Goal: Navigation & Orientation: Find specific page/section

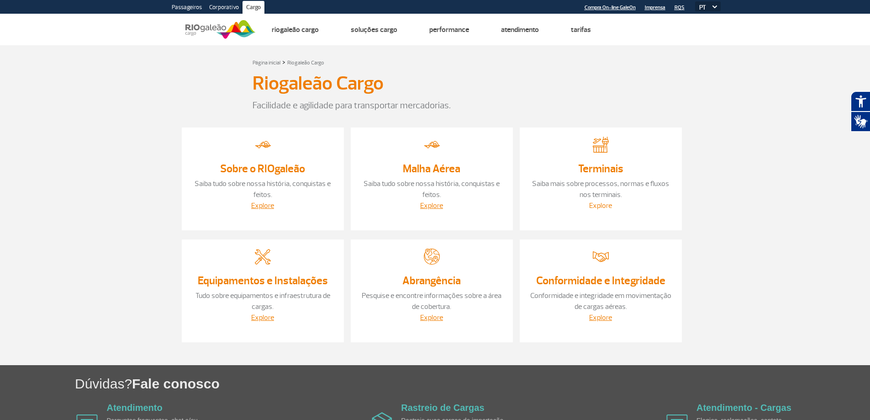
click at [607, 206] on link "Explore" at bounding box center [600, 205] width 23 height 9
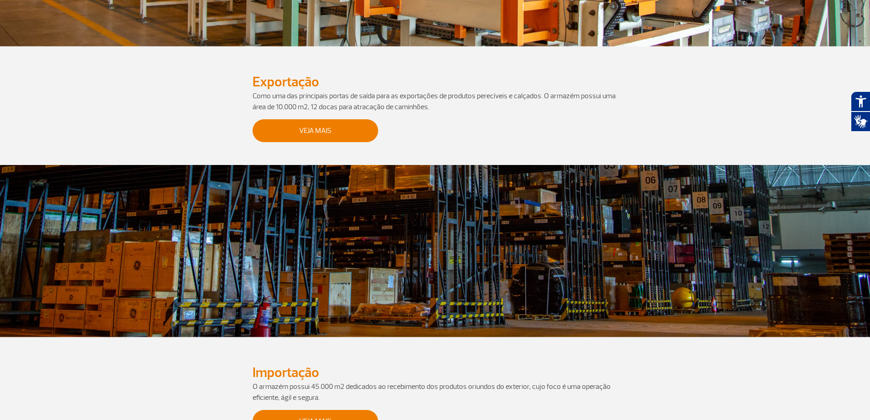
scroll to position [274, 0]
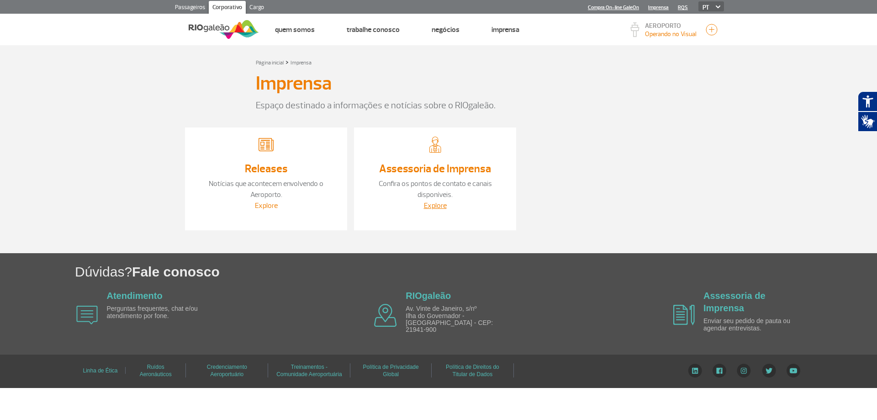
click at [269, 208] on link "Explore" at bounding box center [266, 205] width 23 height 9
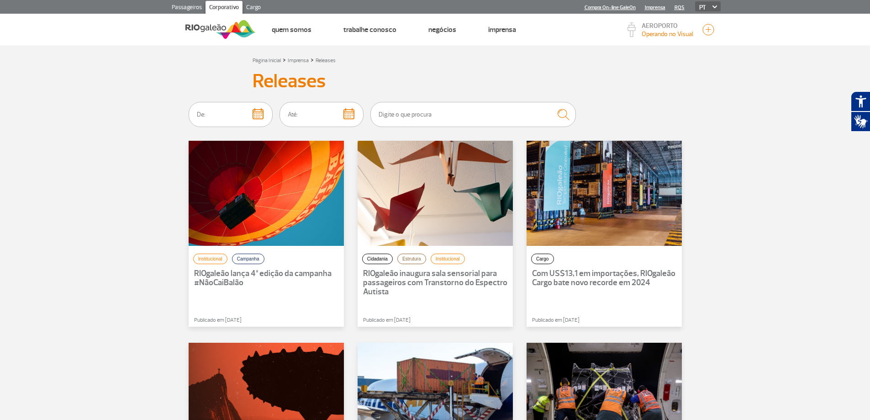
click at [230, 30] on img at bounding box center [220, 29] width 70 height 22
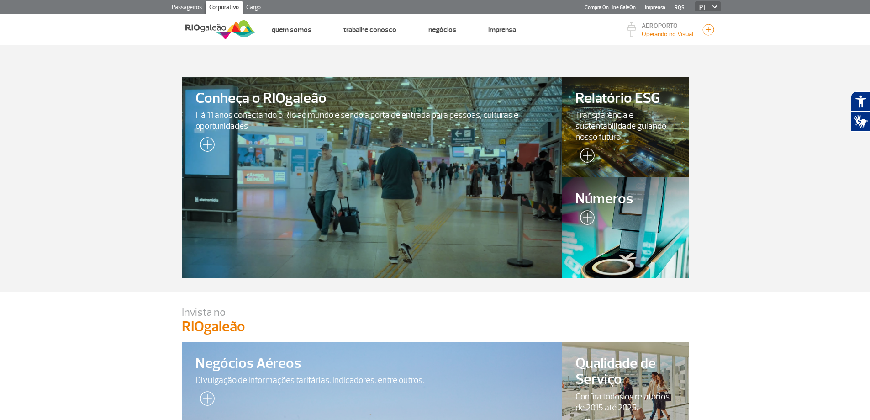
click at [197, 3] on link "Passageiros" at bounding box center [186, 8] width 37 height 15
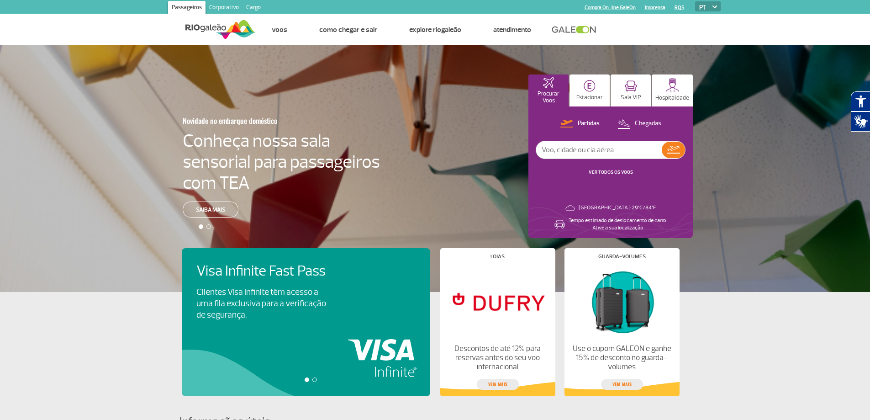
click at [230, 6] on link "Corporativo" at bounding box center [224, 8] width 37 height 15
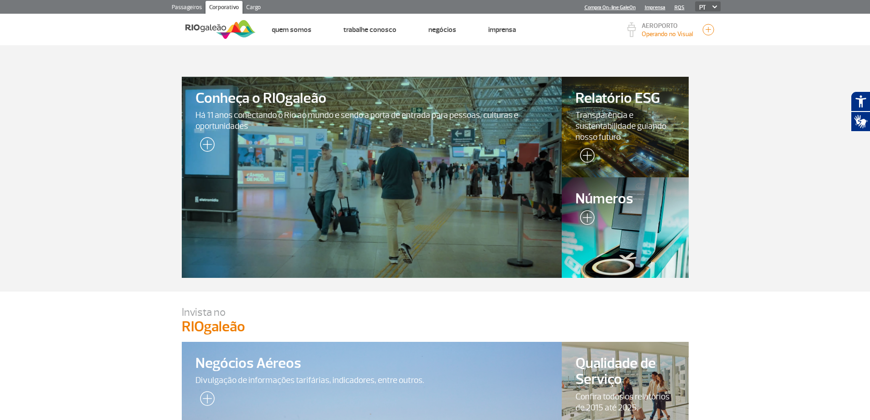
click at [187, 3] on link "Passageiros" at bounding box center [186, 8] width 37 height 15
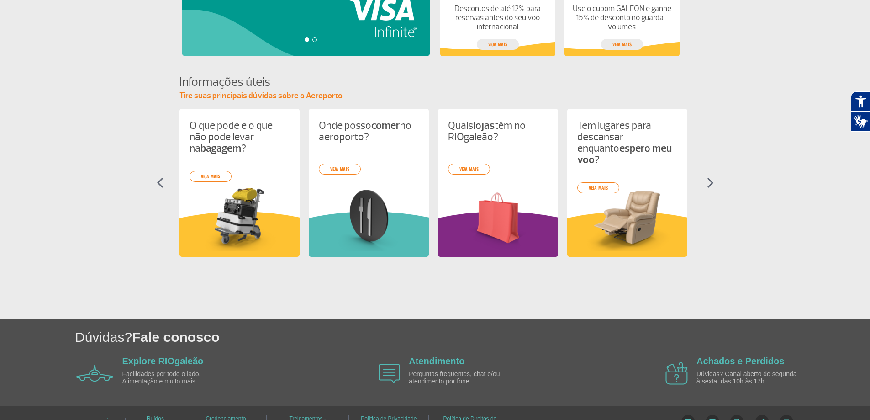
scroll to position [359, 0]
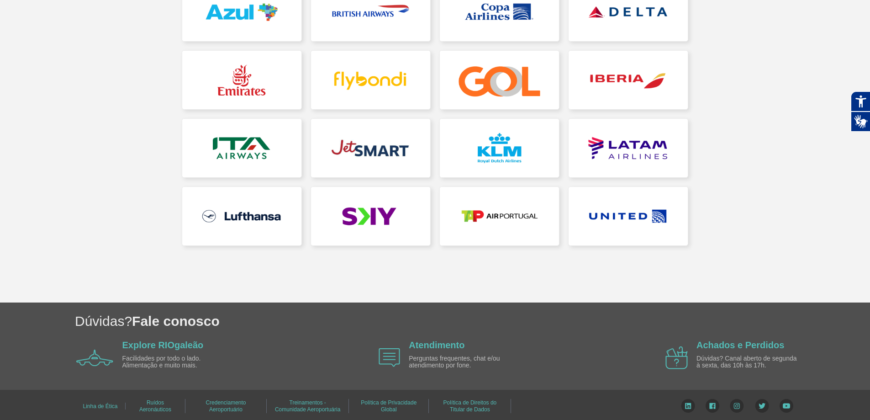
scroll to position [239, 0]
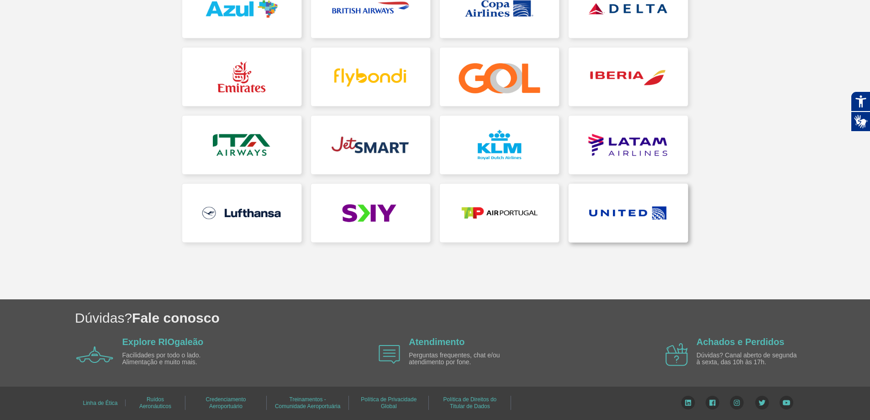
click at [601, 211] on link at bounding box center [628, 213] width 119 height 58
